Goal: Information Seeking & Learning: Learn about a topic

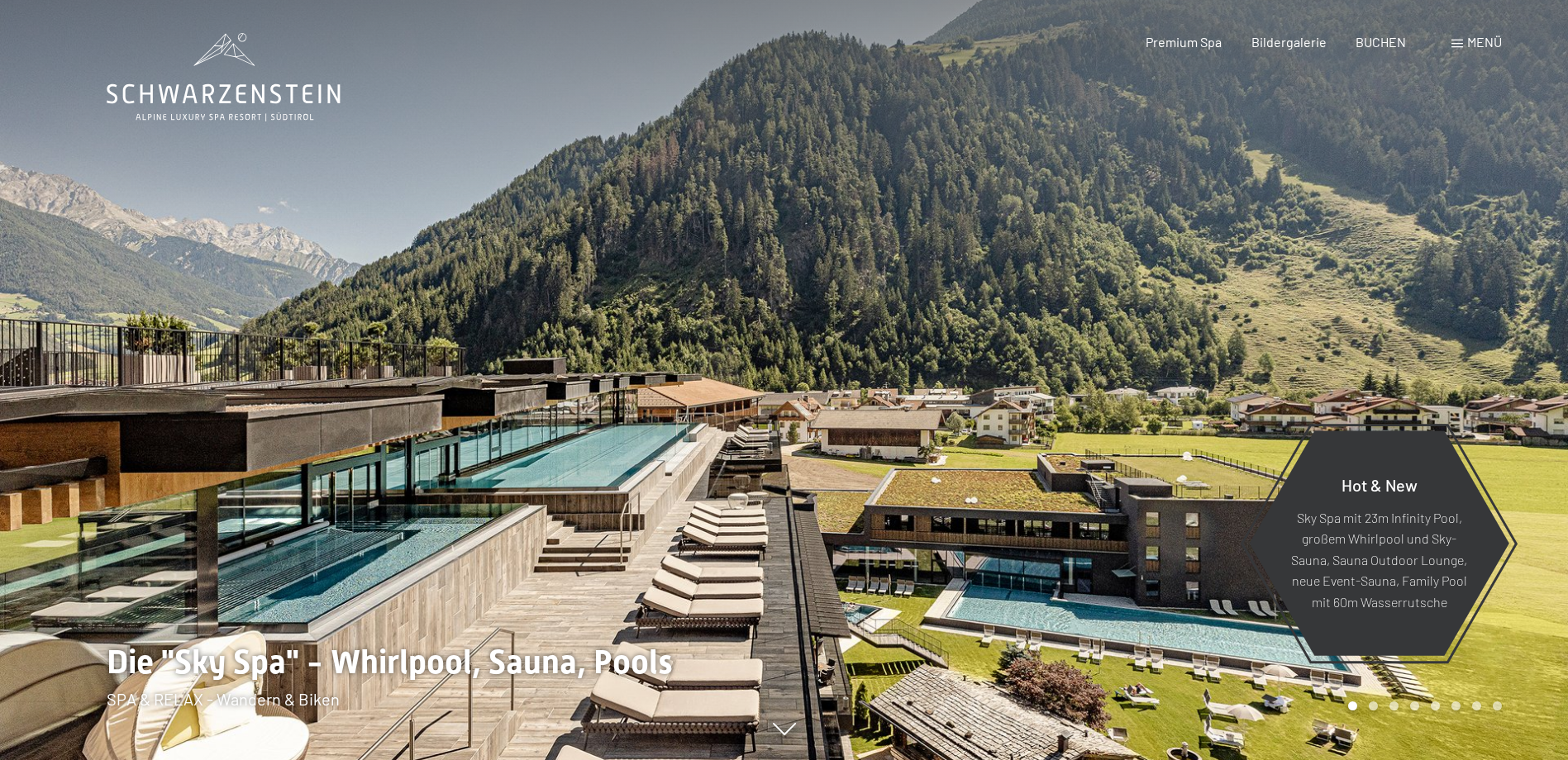
click at [1453, 43] on span at bounding box center [1457, 44] width 12 height 9
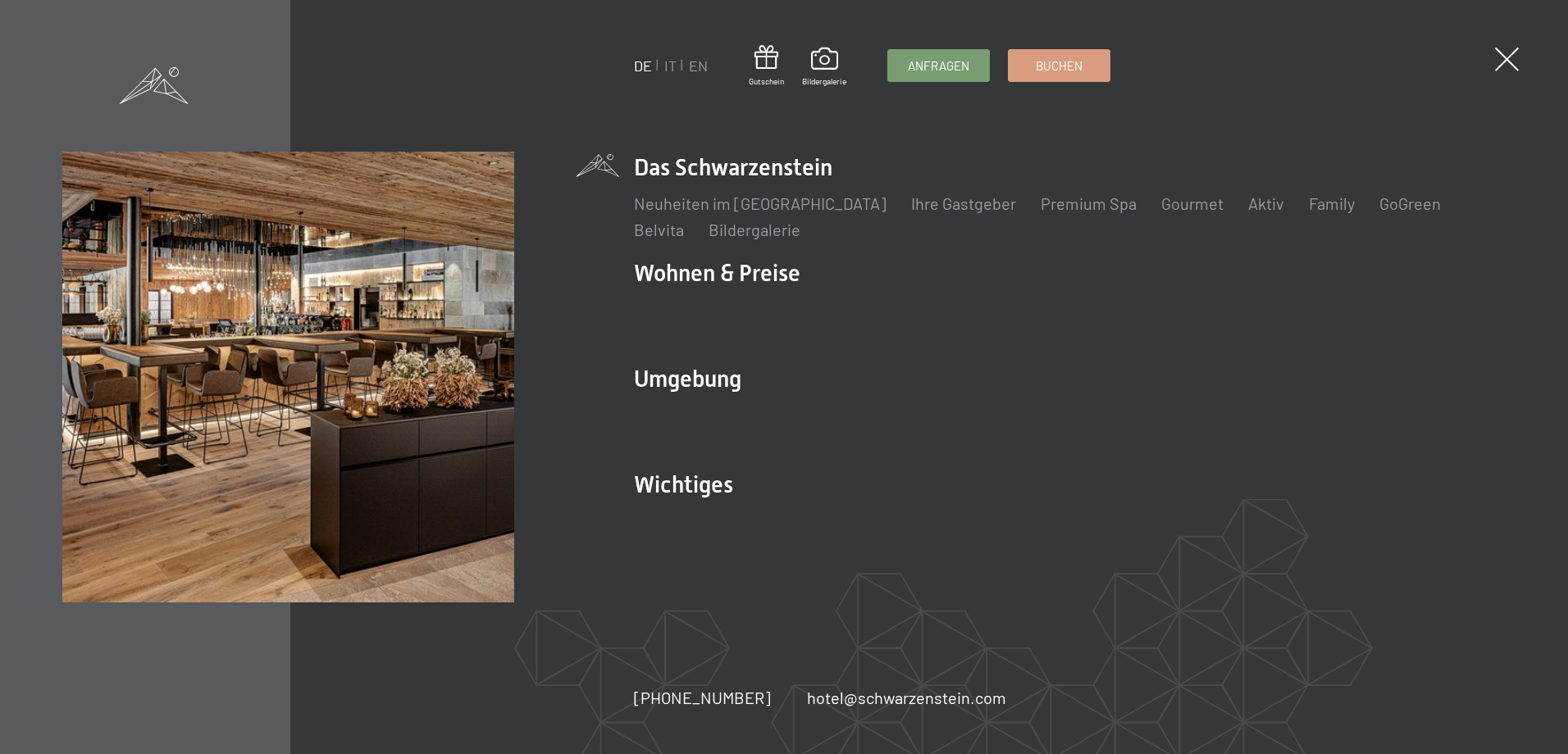
click at [1498, 58] on span at bounding box center [1506, 59] width 24 height 24
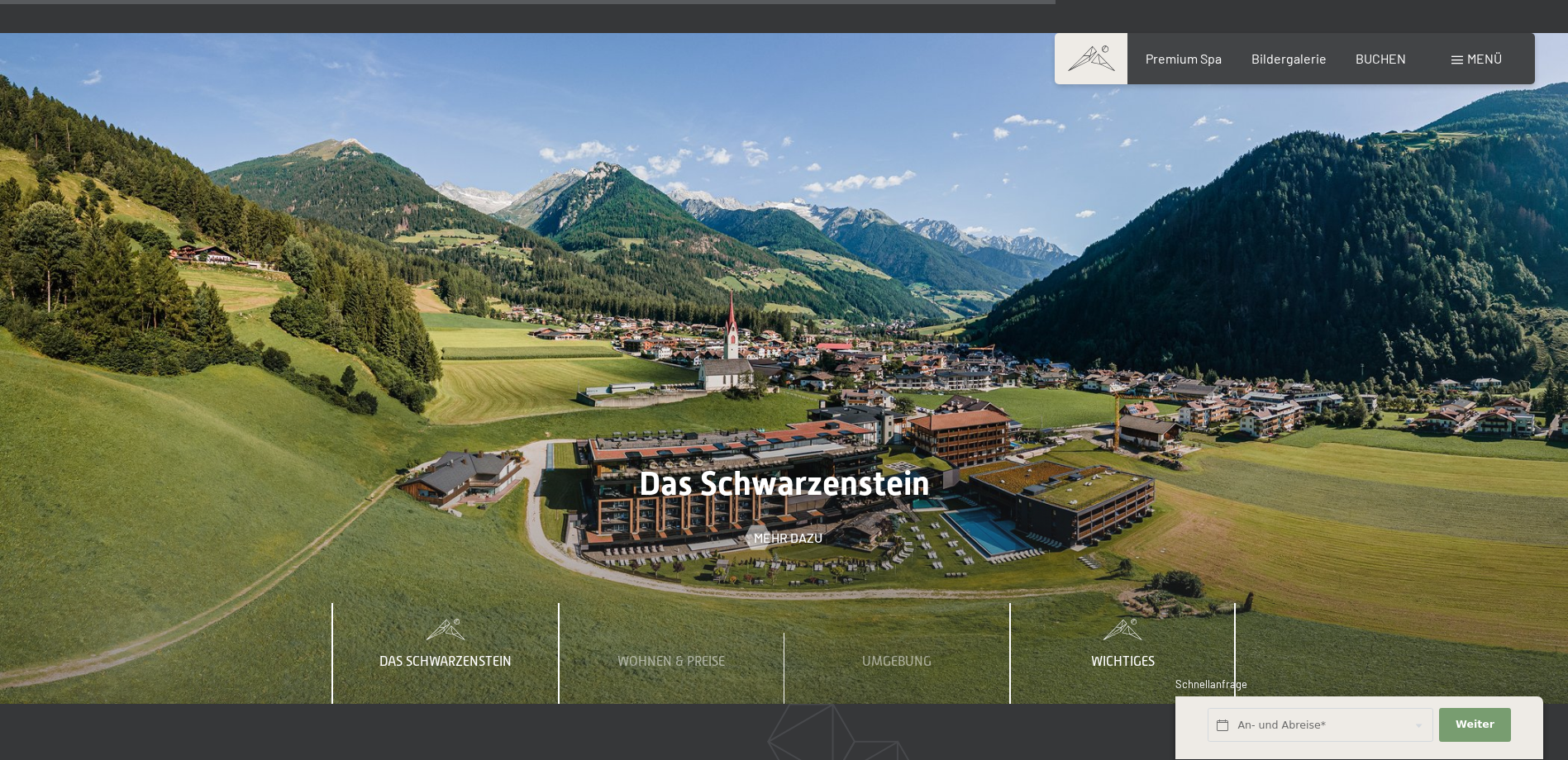
scroll to position [5835, 0]
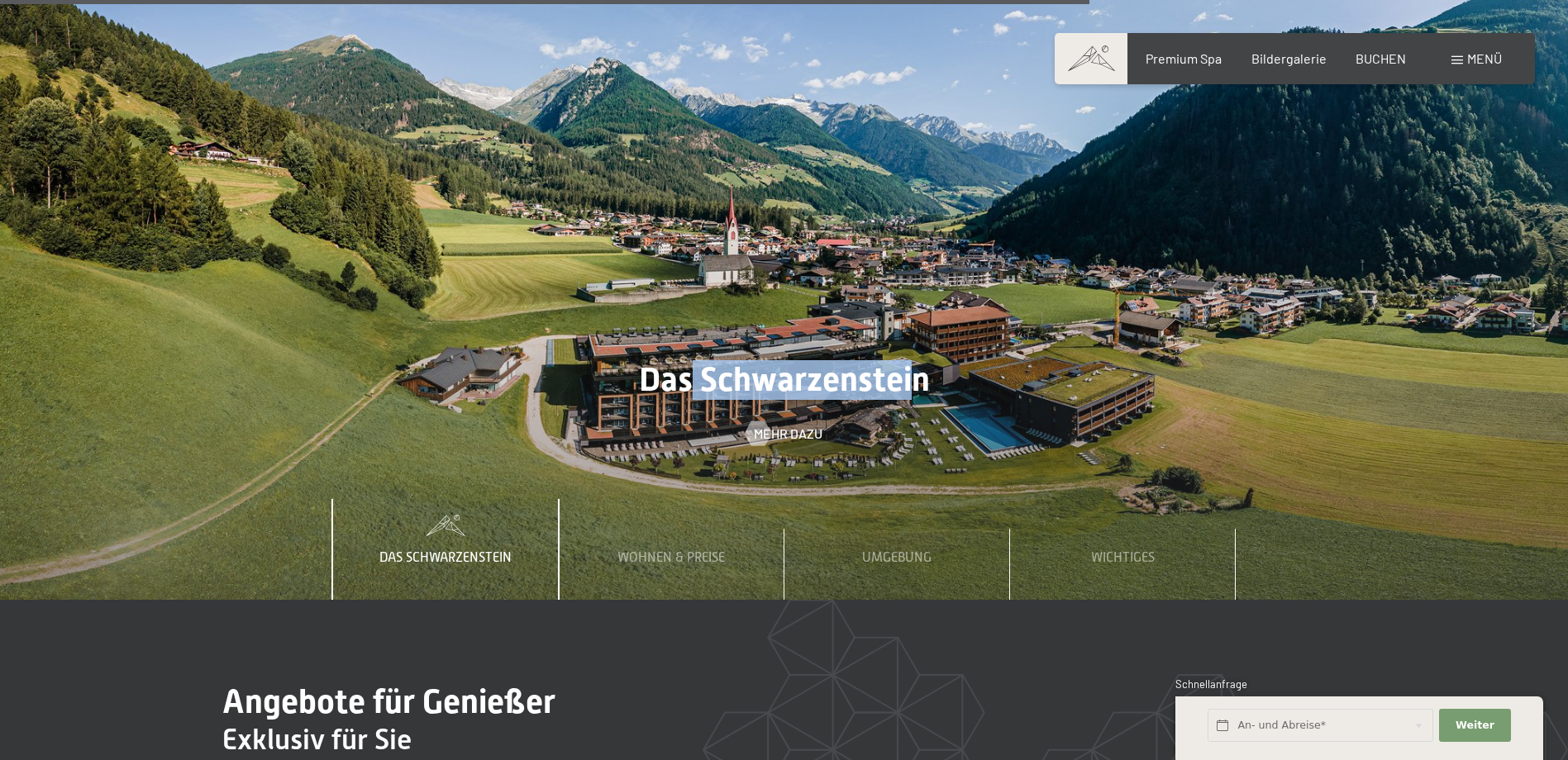
drag, startPoint x: 692, startPoint y: 310, endPoint x: 915, endPoint y: 321, distance: 223.3
click at [915, 360] on h2 "Das Schwarzenstein" at bounding box center [784, 380] width 1568 height 40
drag, startPoint x: 915, startPoint y: 321, endPoint x: 875, endPoint y: 322, distance: 40.0
click at [875, 360] on div "Das Schwarzenstein Mehr dazu" at bounding box center [784, 401] width 1568 height 83
click at [885, 499] on div "Umgebung" at bounding box center [896, 549] width 94 height 101
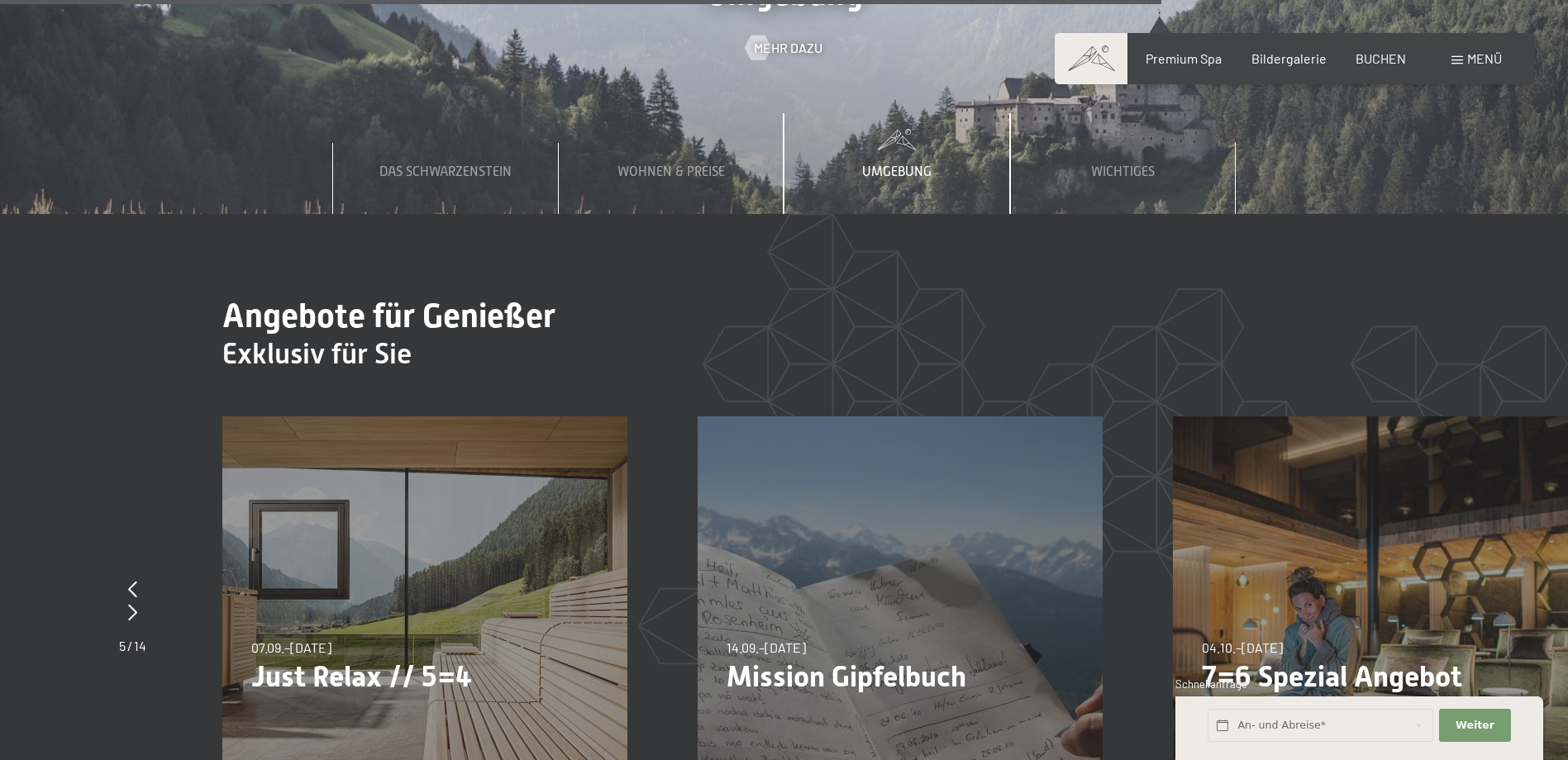
scroll to position [5919, 0]
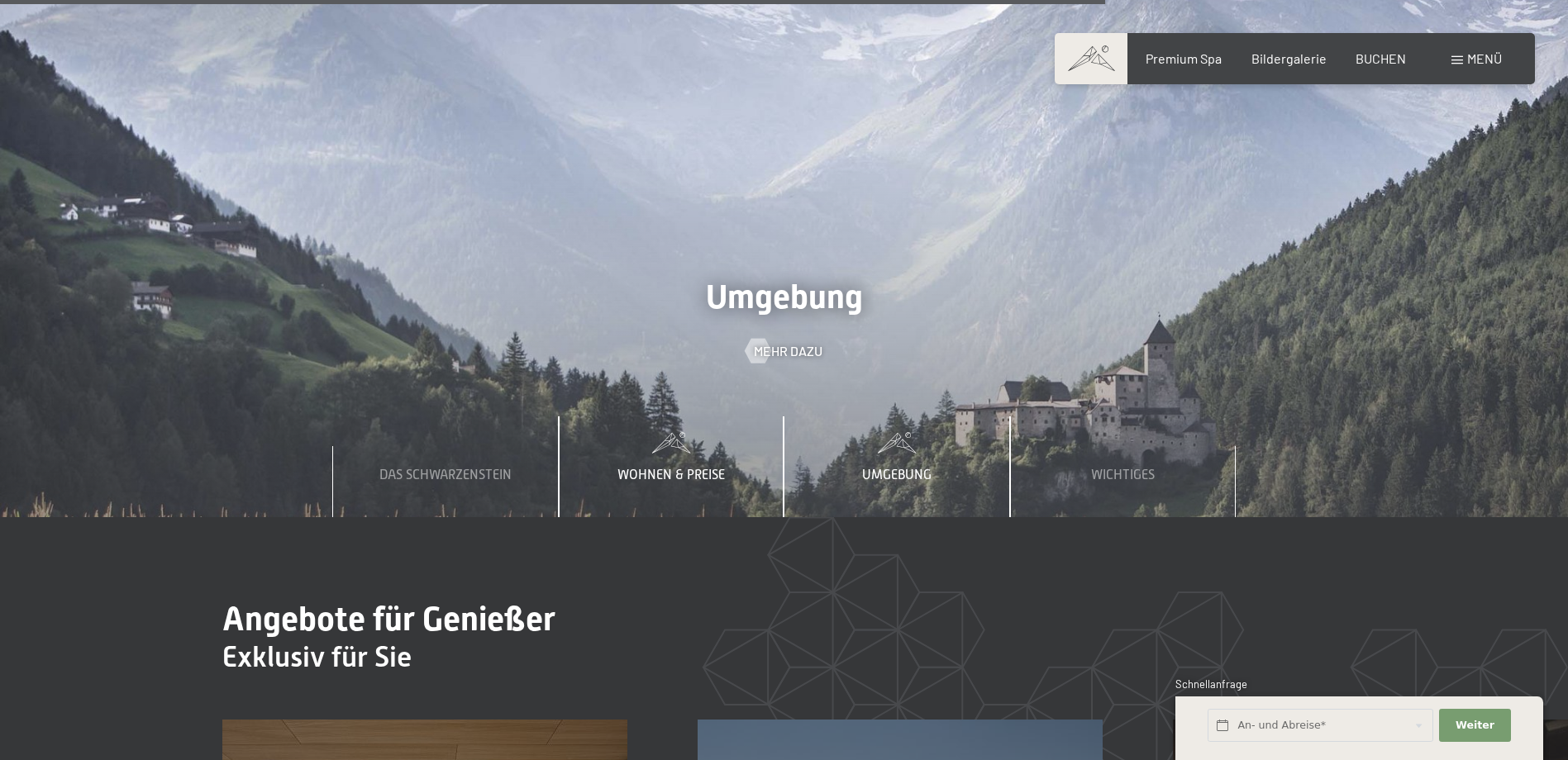
click at [654, 468] on span "Wohnen & Preise" at bounding box center [671, 475] width 108 height 15
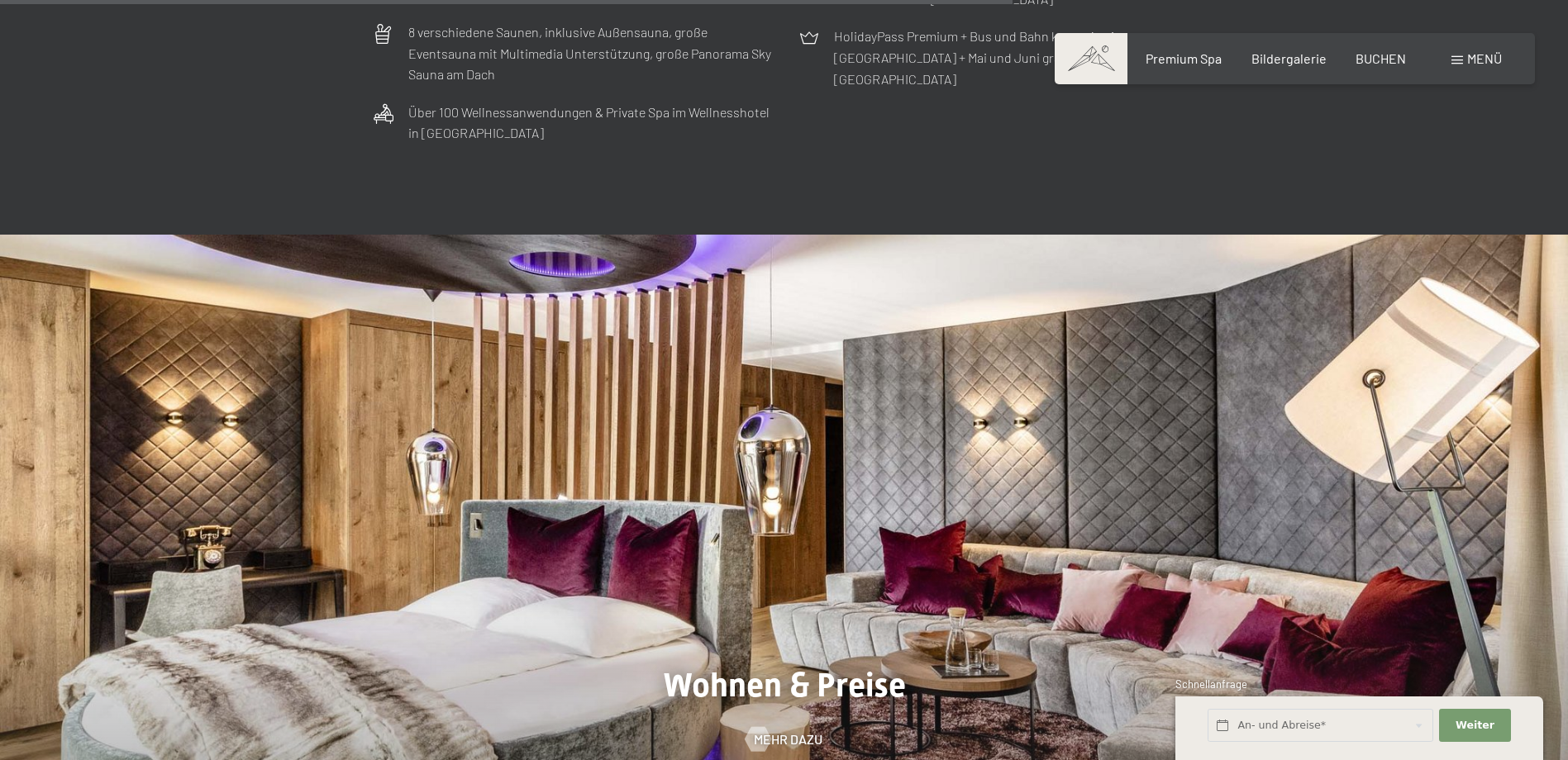
scroll to position [5423, 0]
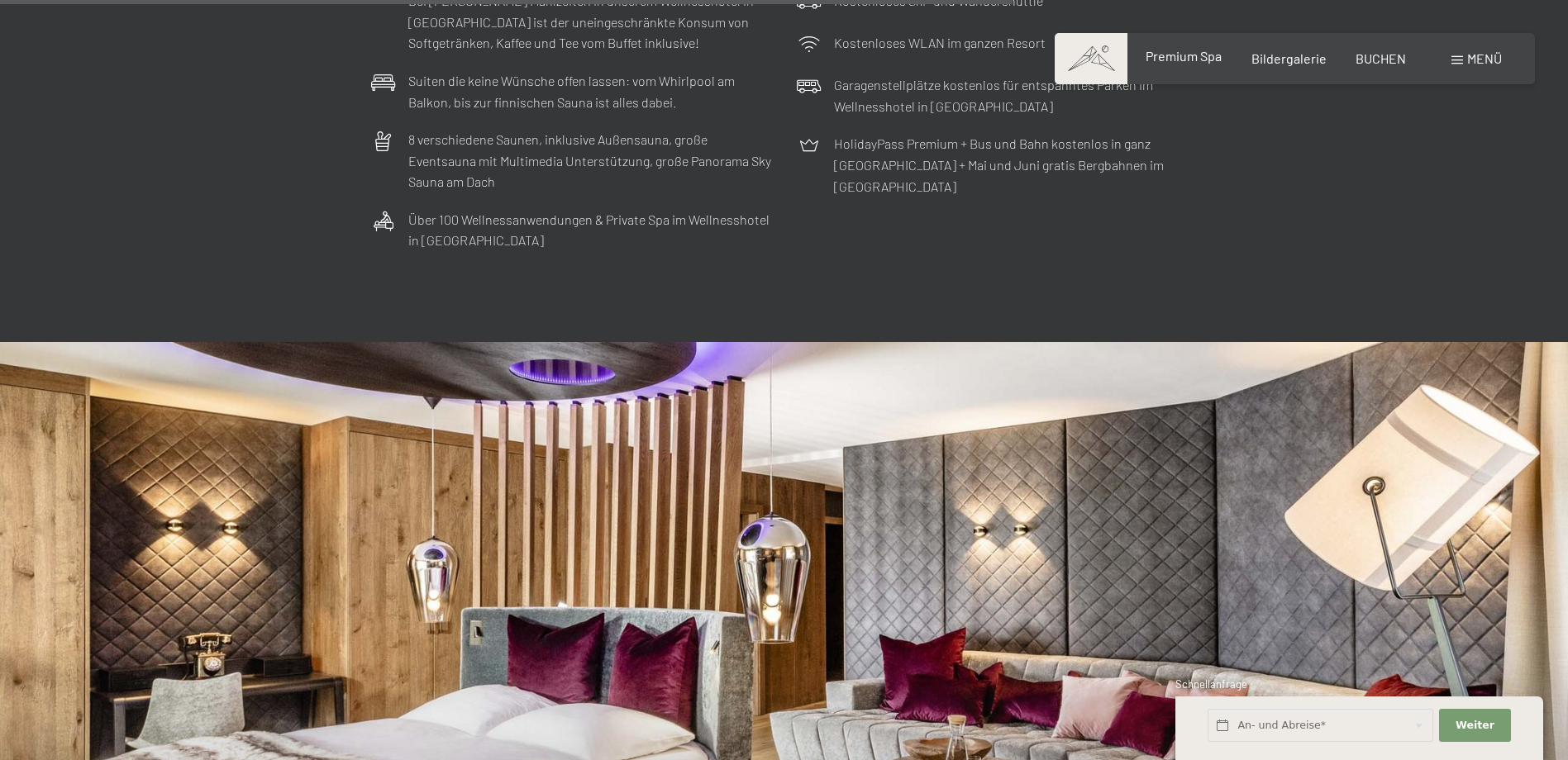
click at [1186, 56] on span "Premium Spa" at bounding box center [1184, 55] width 76 height 16
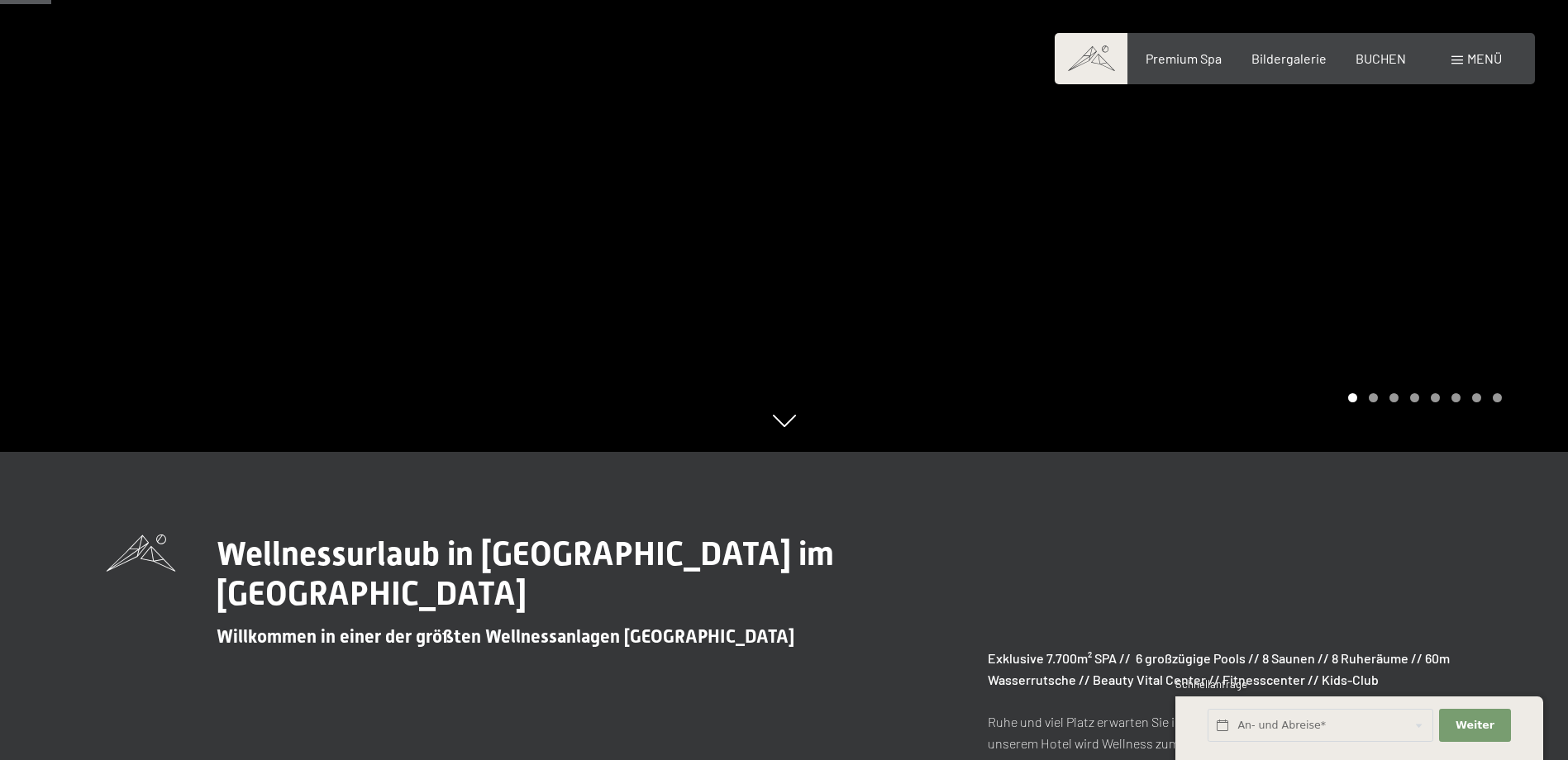
scroll to position [413, 0]
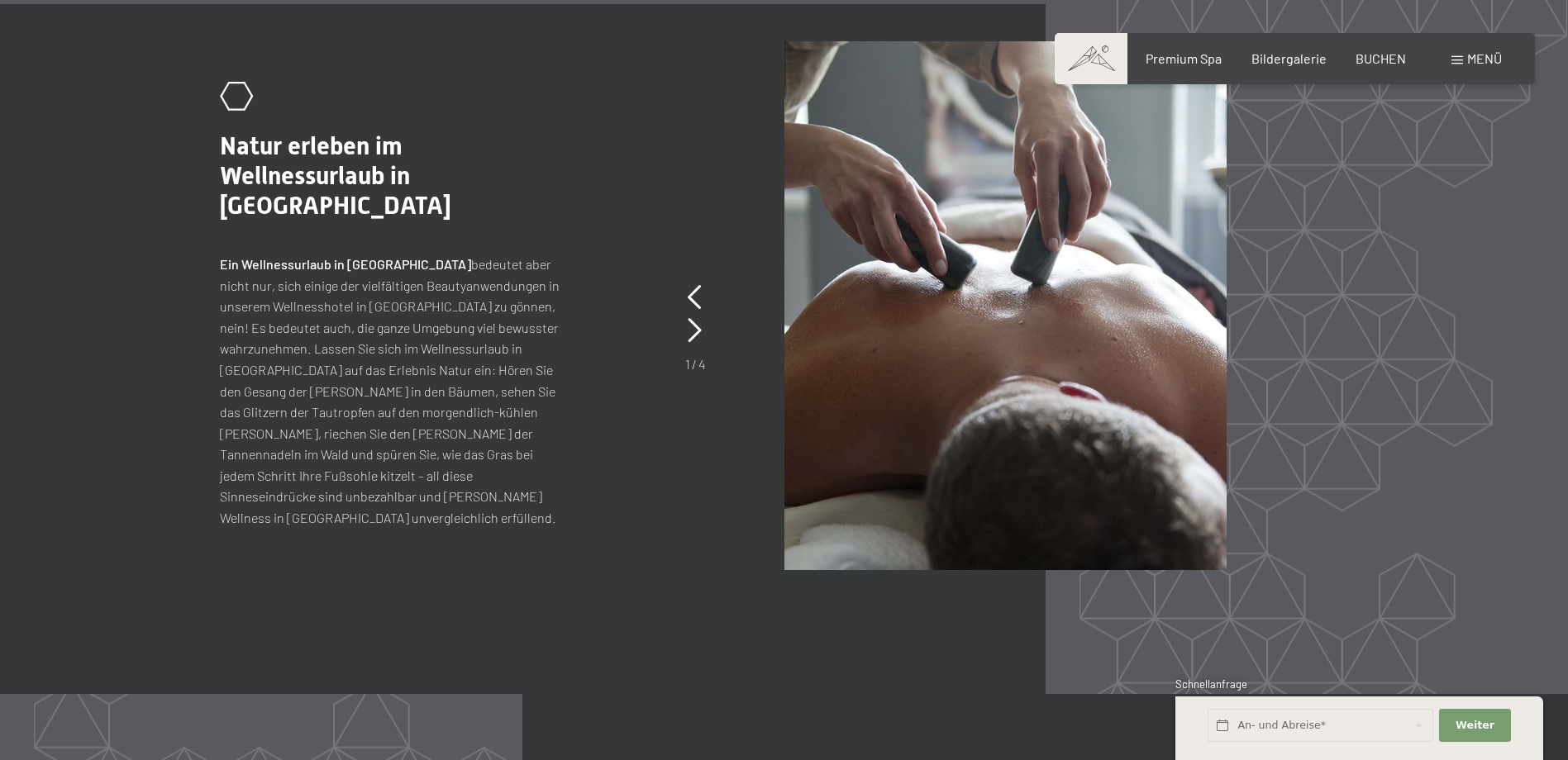
click at [1456, 62] on span at bounding box center [1457, 60] width 12 height 9
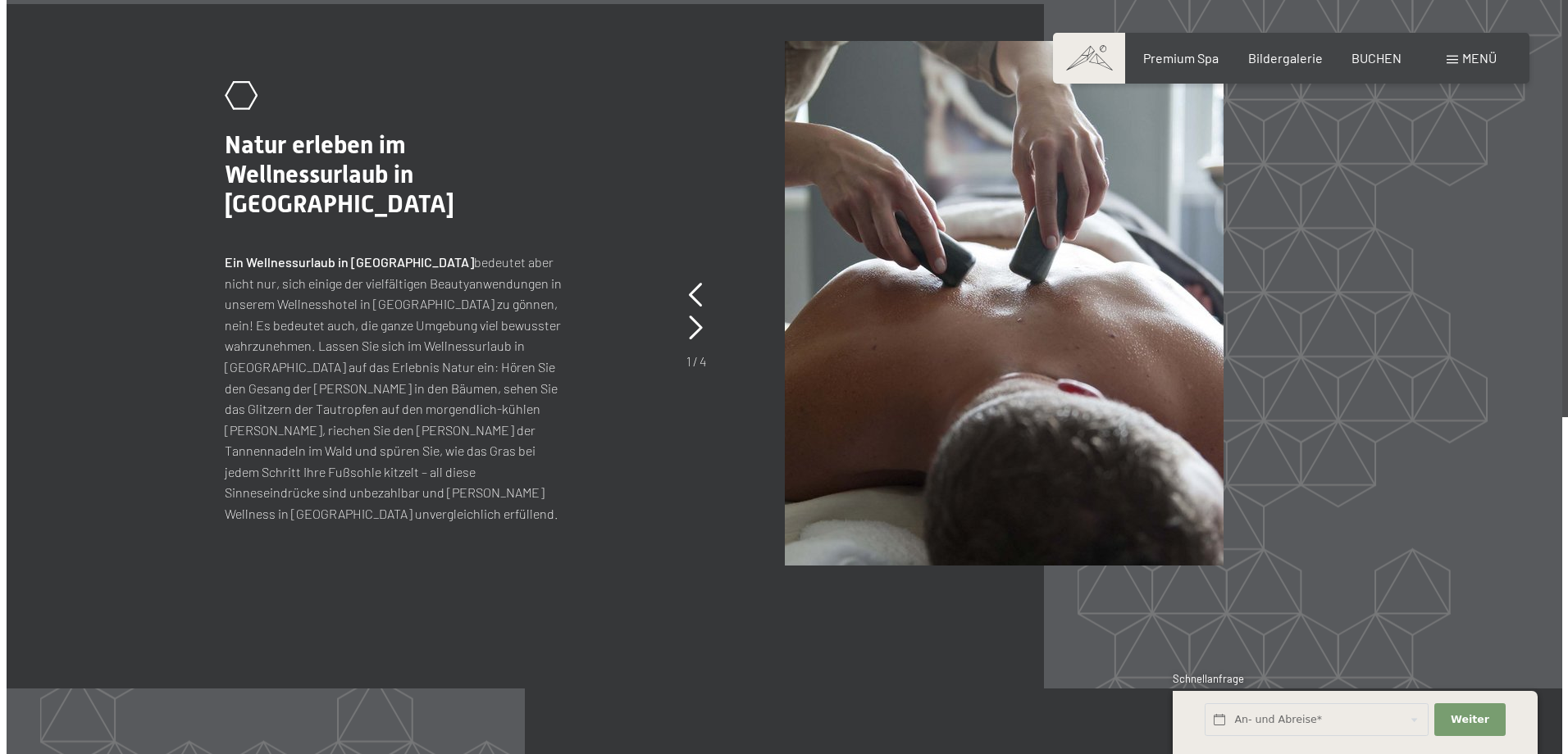
scroll to position [7490, 0]
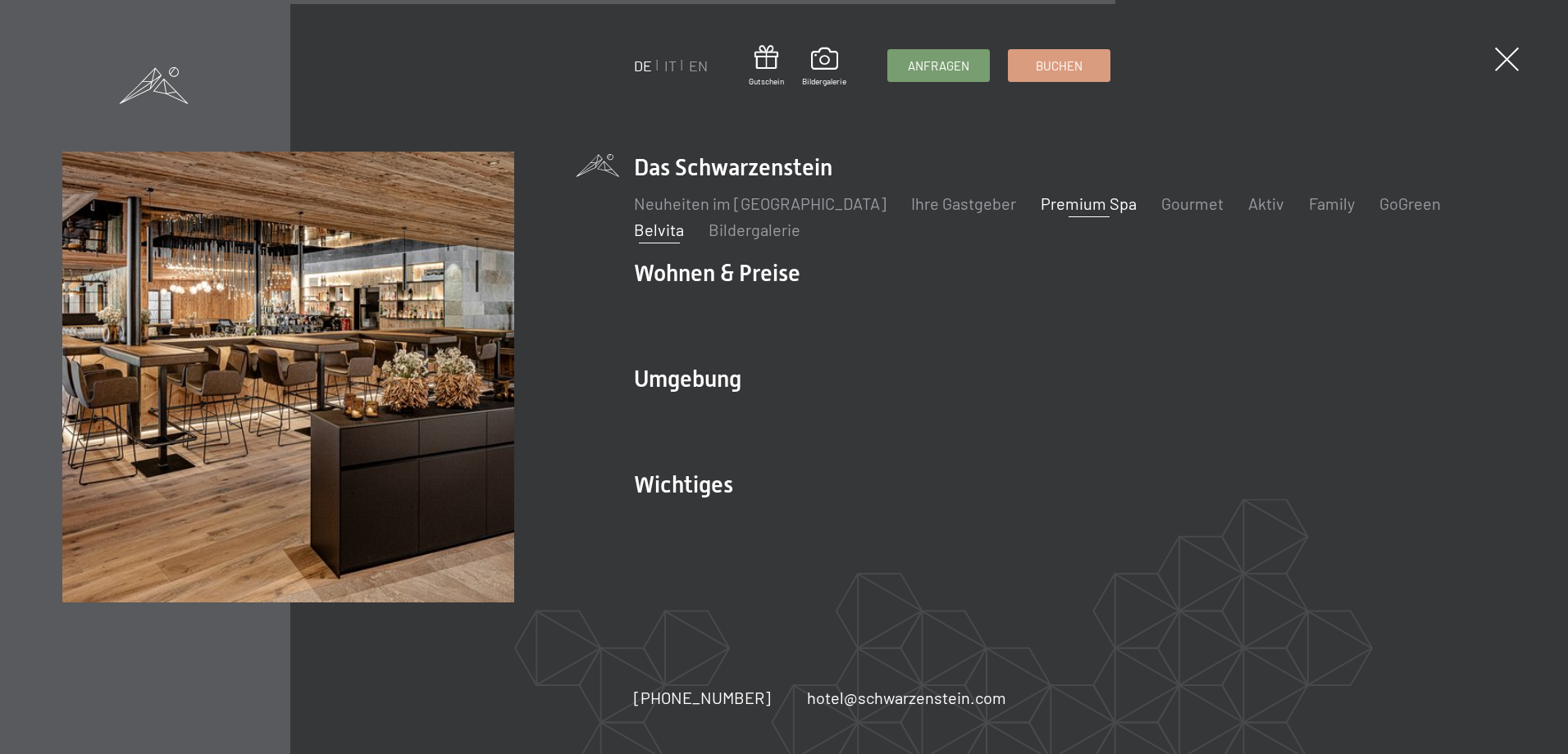
click at [684, 220] on link "Belvita" at bounding box center [659, 229] width 50 height 19
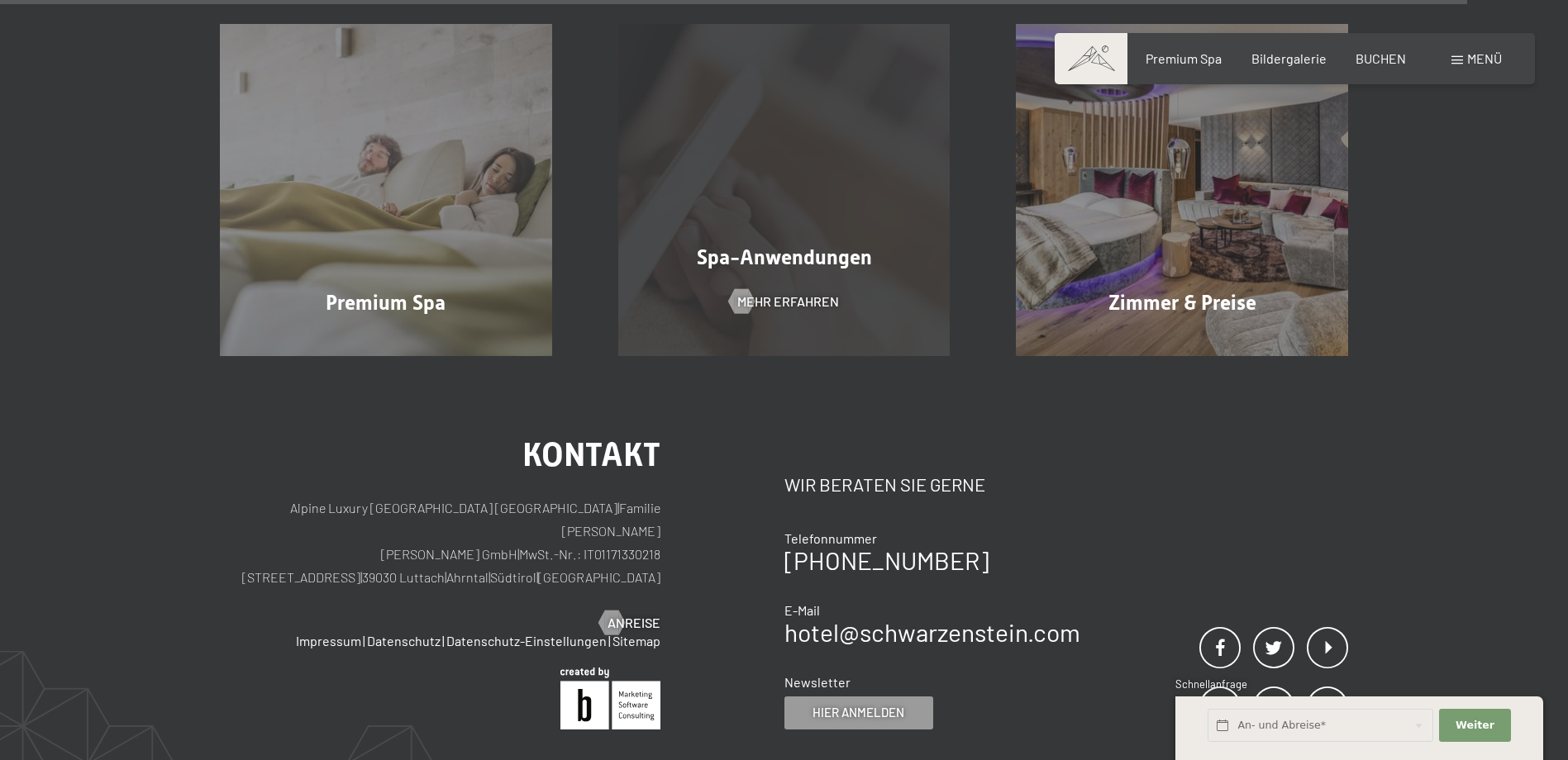
scroll to position [2396, 0]
